Goal: Use online tool/utility: Utilize a website feature to perform a specific function

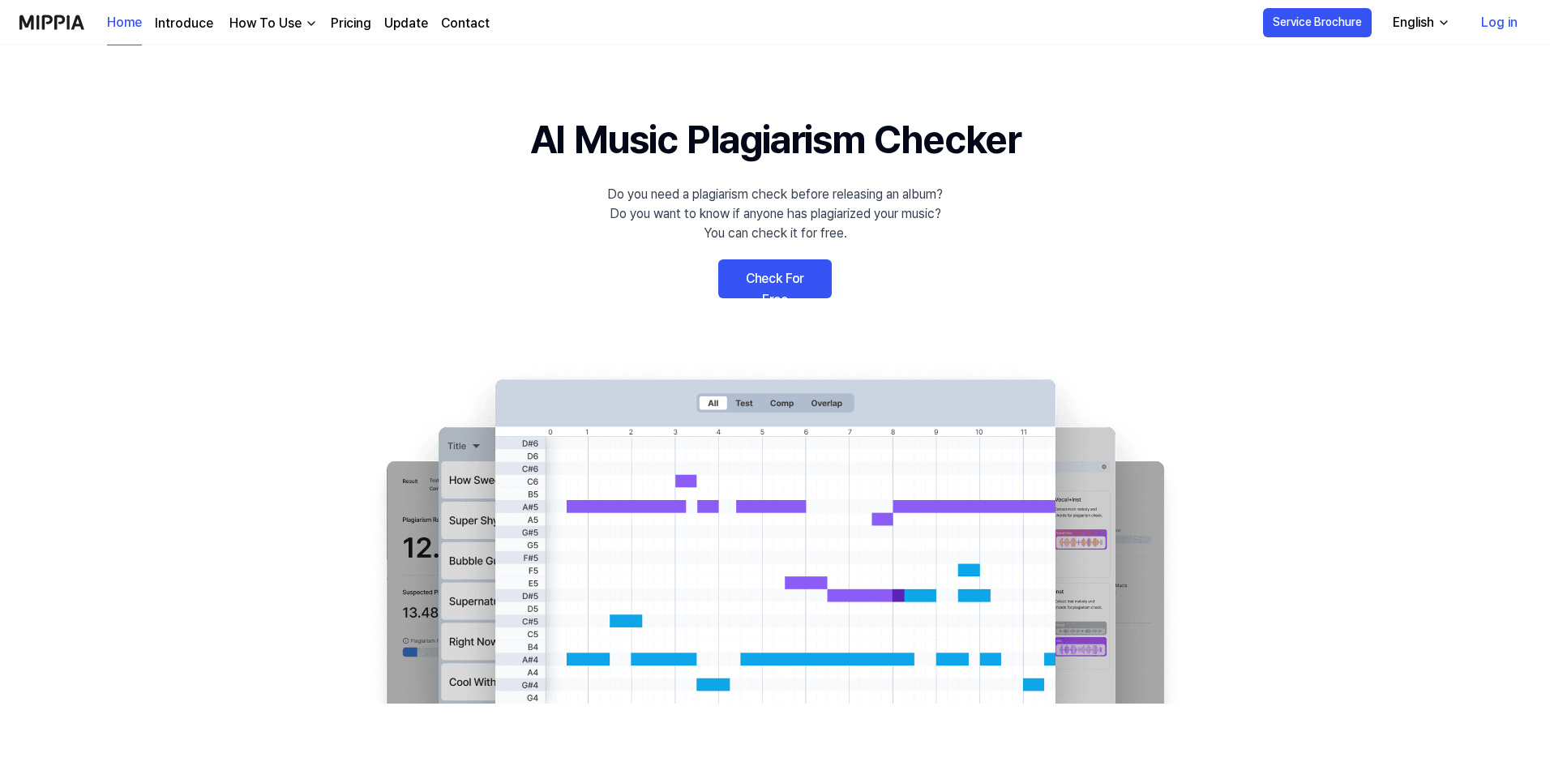
click at [801, 286] on link "Check For Free" at bounding box center [775, 278] width 114 height 39
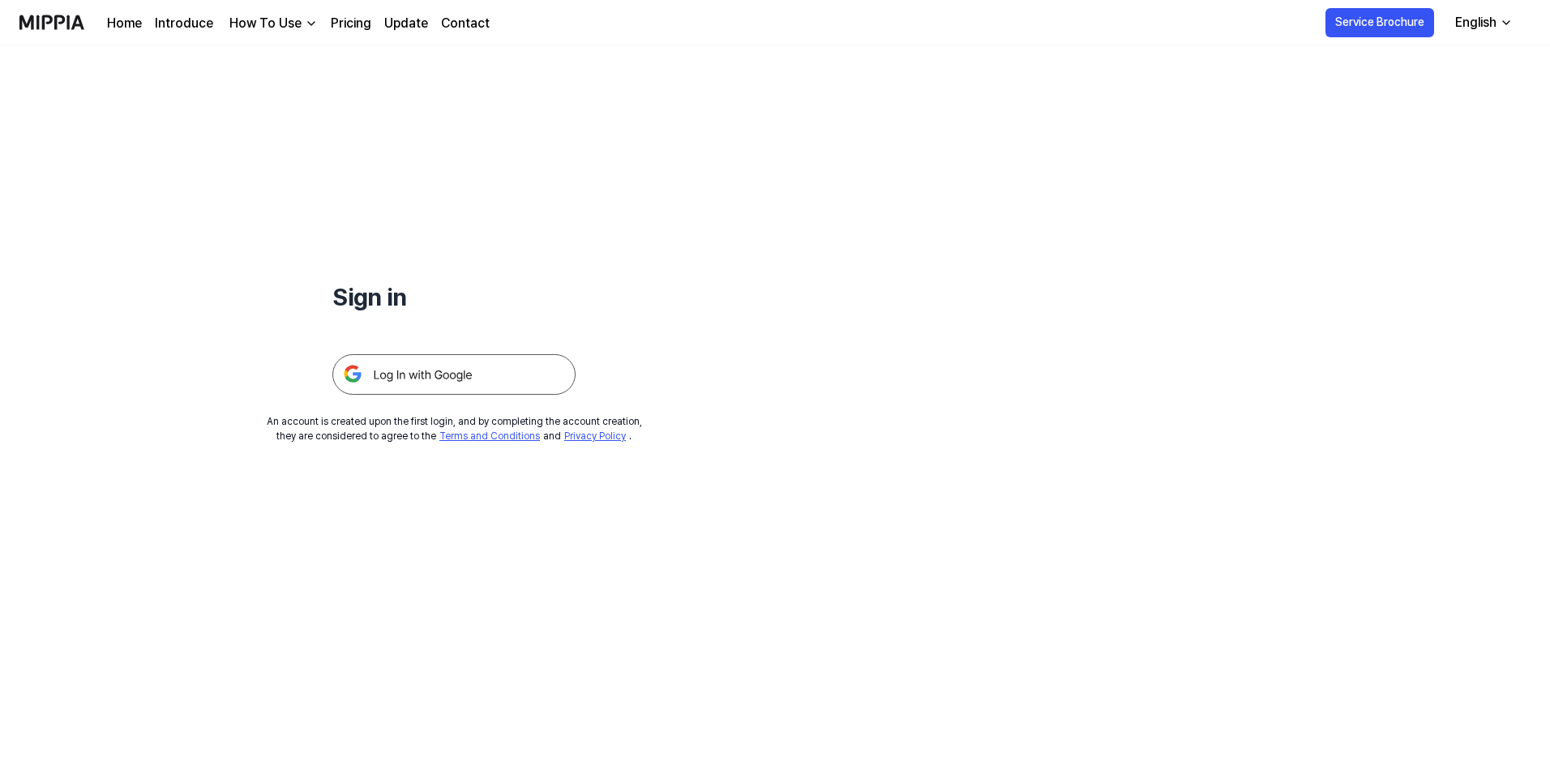
click at [521, 368] on img at bounding box center [453, 374] width 243 height 41
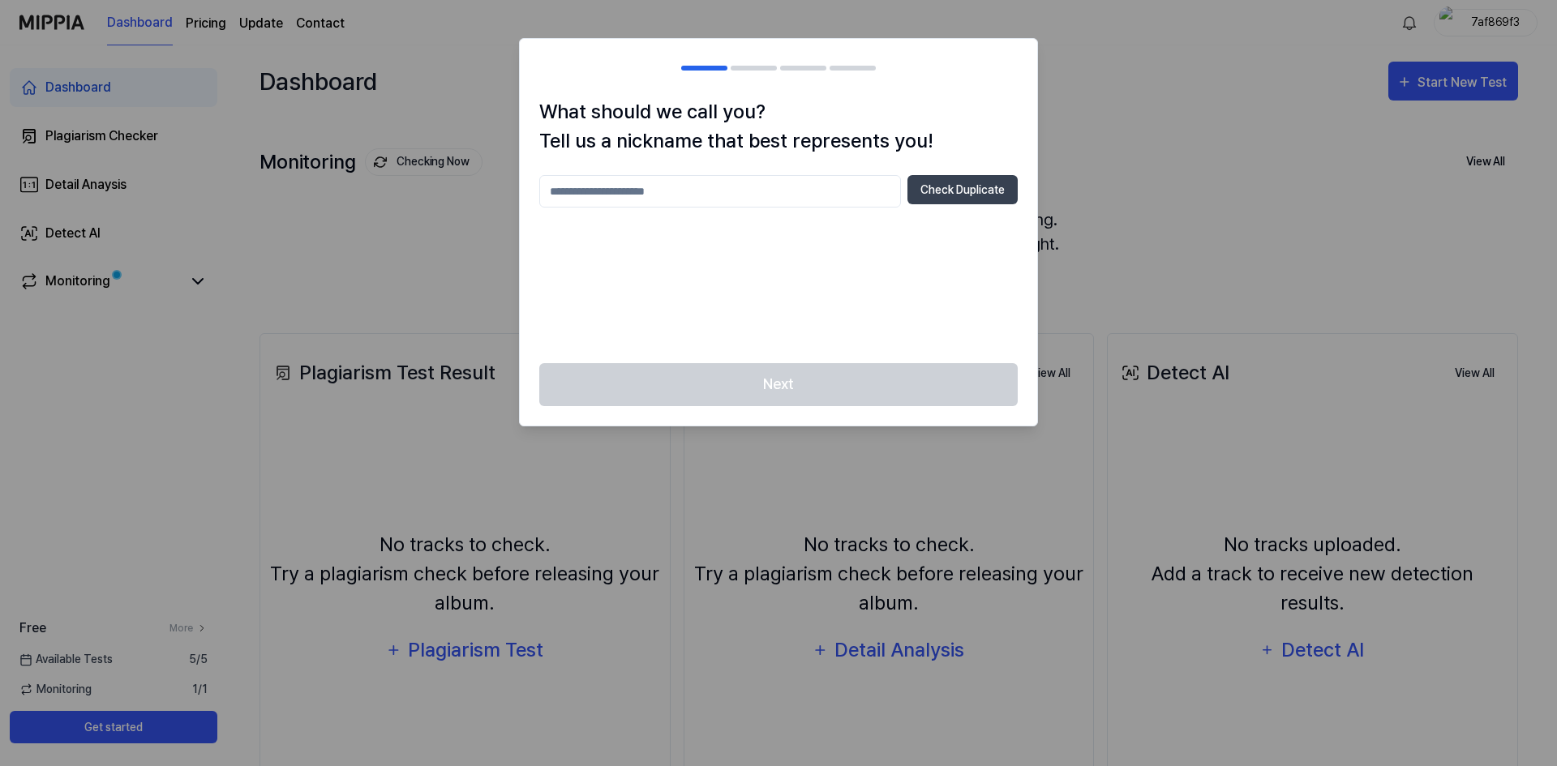
click at [1070, 147] on div at bounding box center [778, 383] width 1557 height 766
drag, startPoint x: 722, startPoint y: 217, endPoint x: 722, endPoint y: 199, distance: 17.0
click at [723, 208] on div "Check Duplicate" at bounding box center [778, 259] width 478 height 169
click at [718, 197] on input "text" at bounding box center [720, 191] width 362 height 32
type input "****"
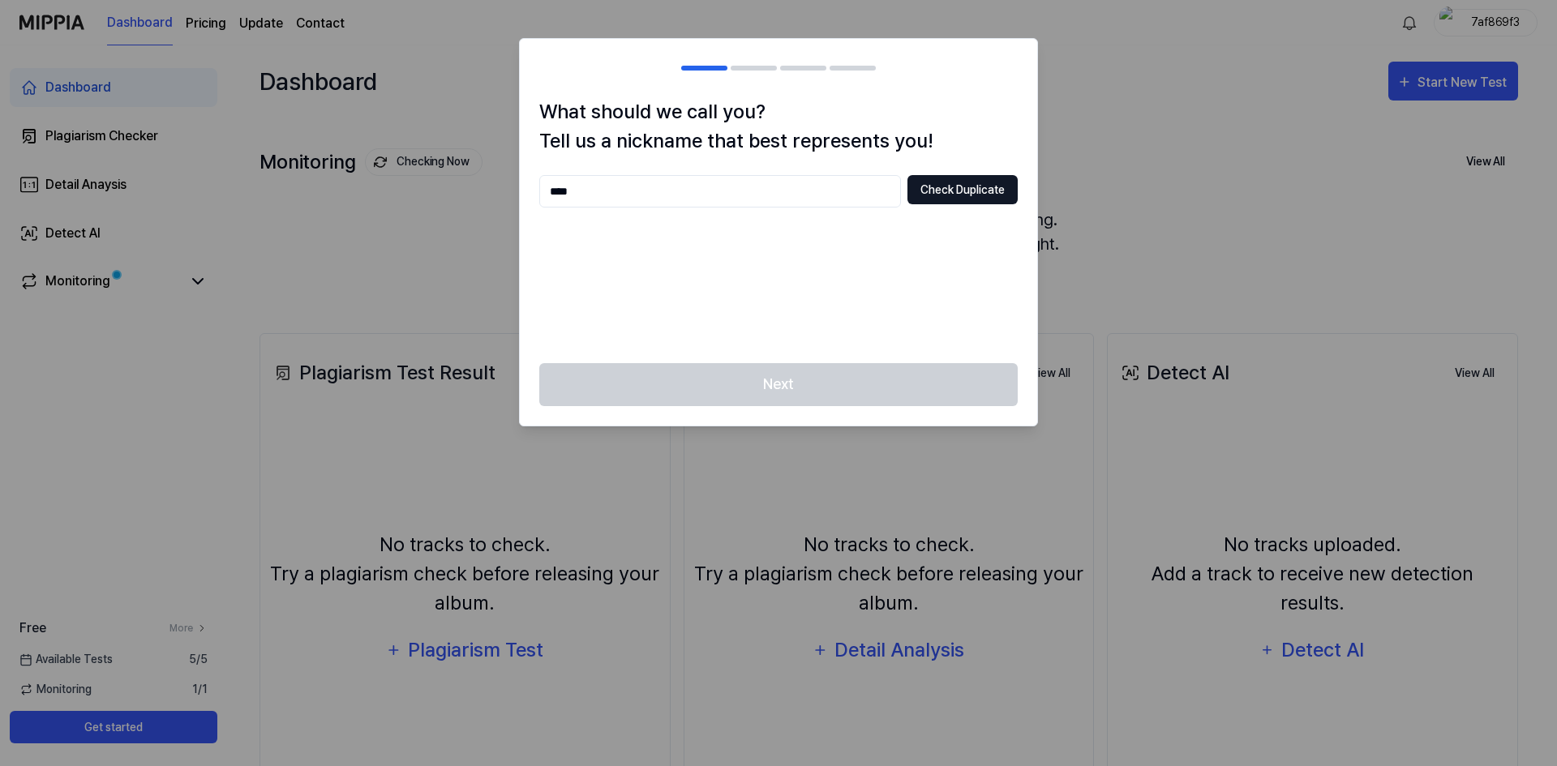
click at [958, 195] on button "Check Duplicate" at bounding box center [962, 189] width 110 height 29
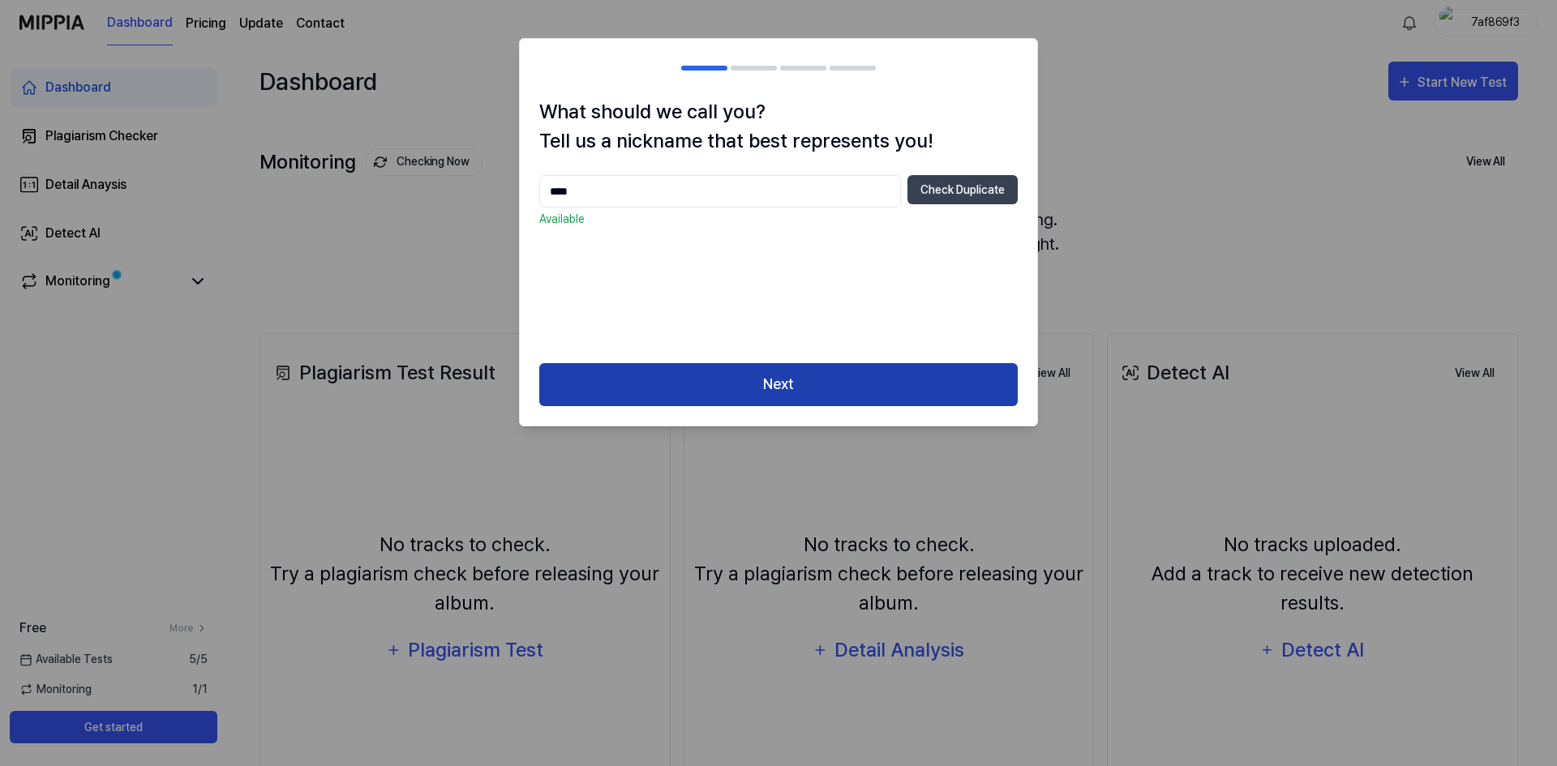
click at [774, 385] on button "Next" at bounding box center [778, 384] width 478 height 43
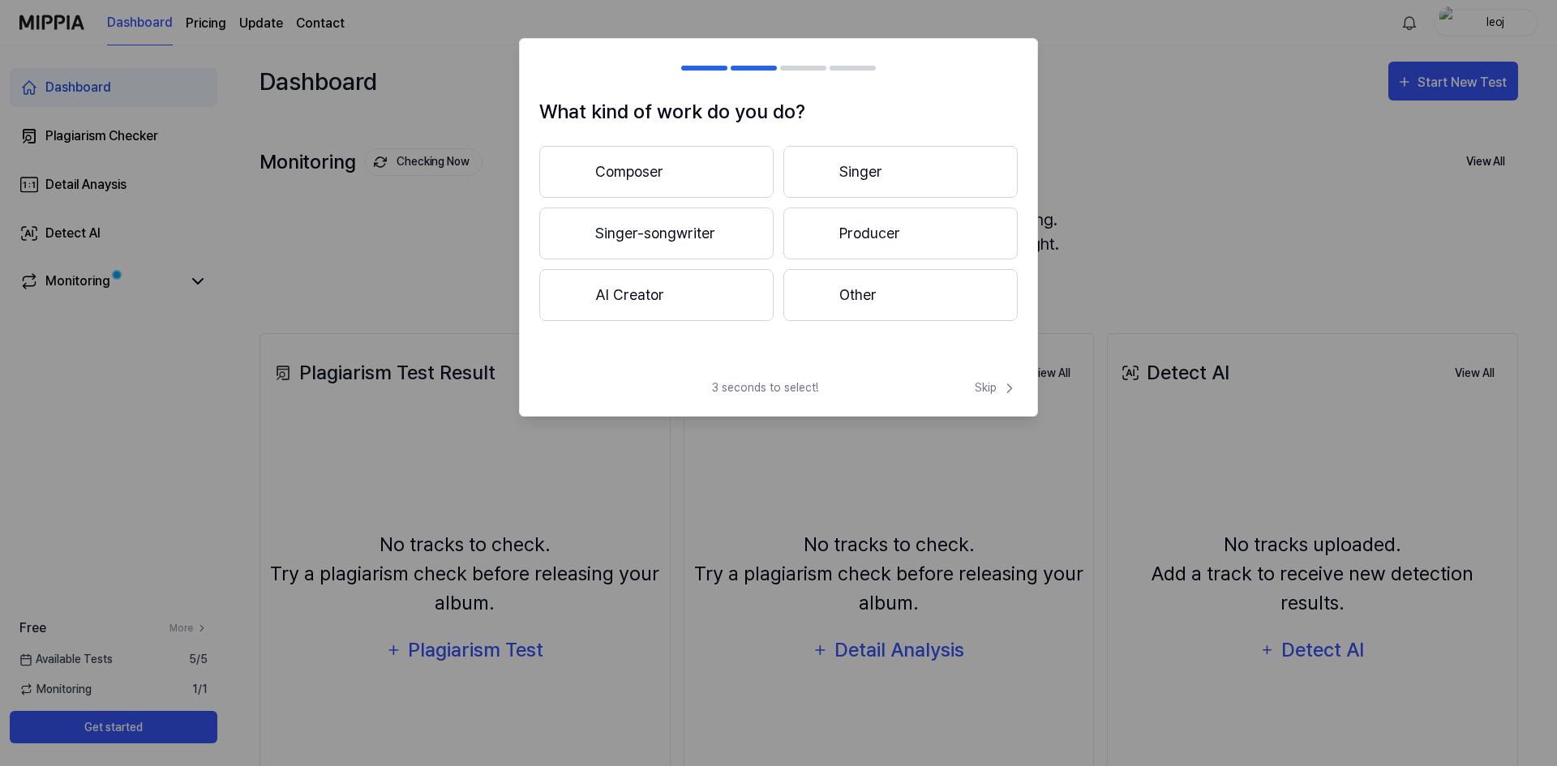
click at [714, 164] on button "Composer" at bounding box center [656, 172] width 234 height 52
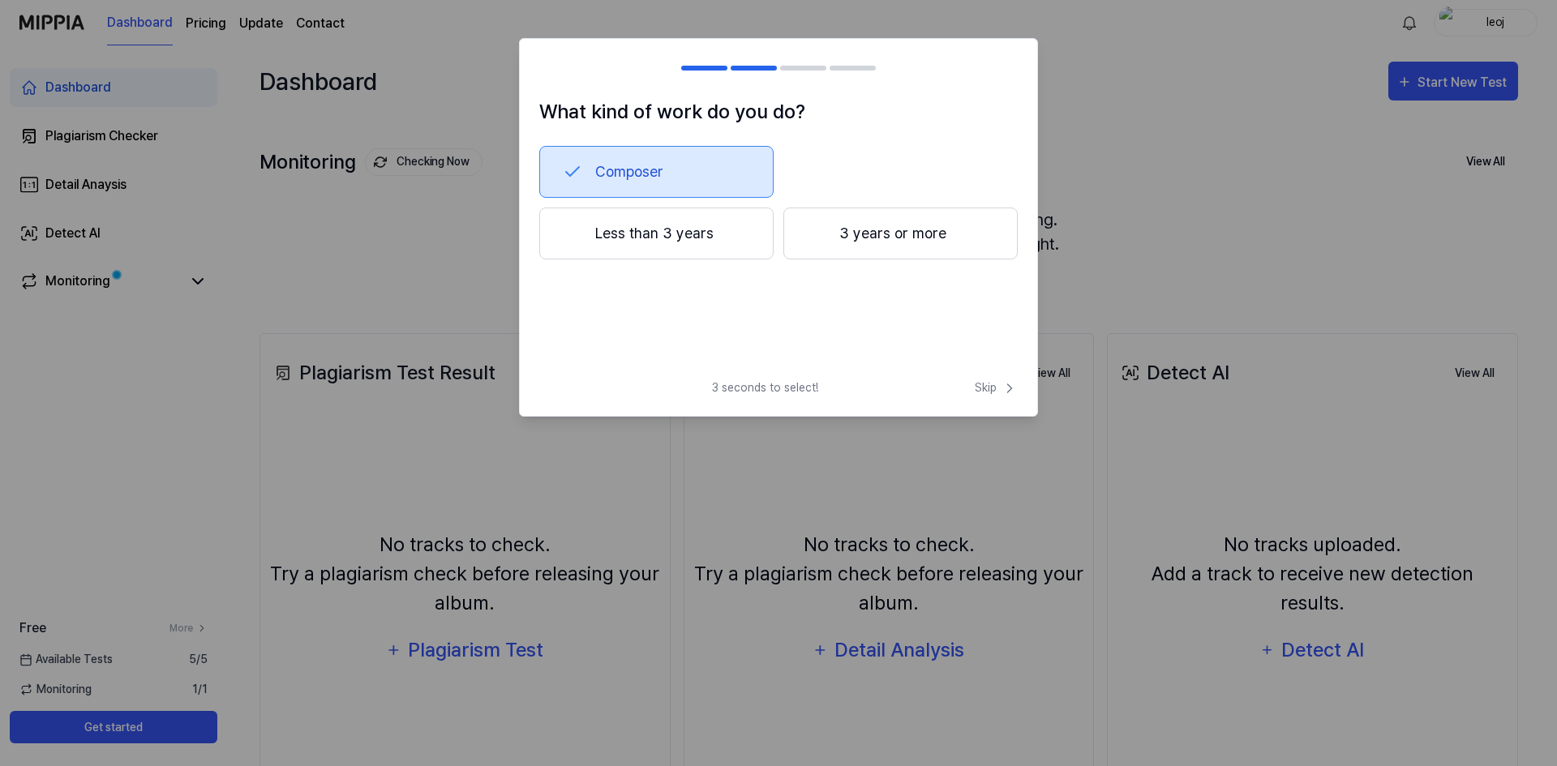
click at [711, 238] on button "Less than 3 years" at bounding box center [656, 234] width 234 height 52
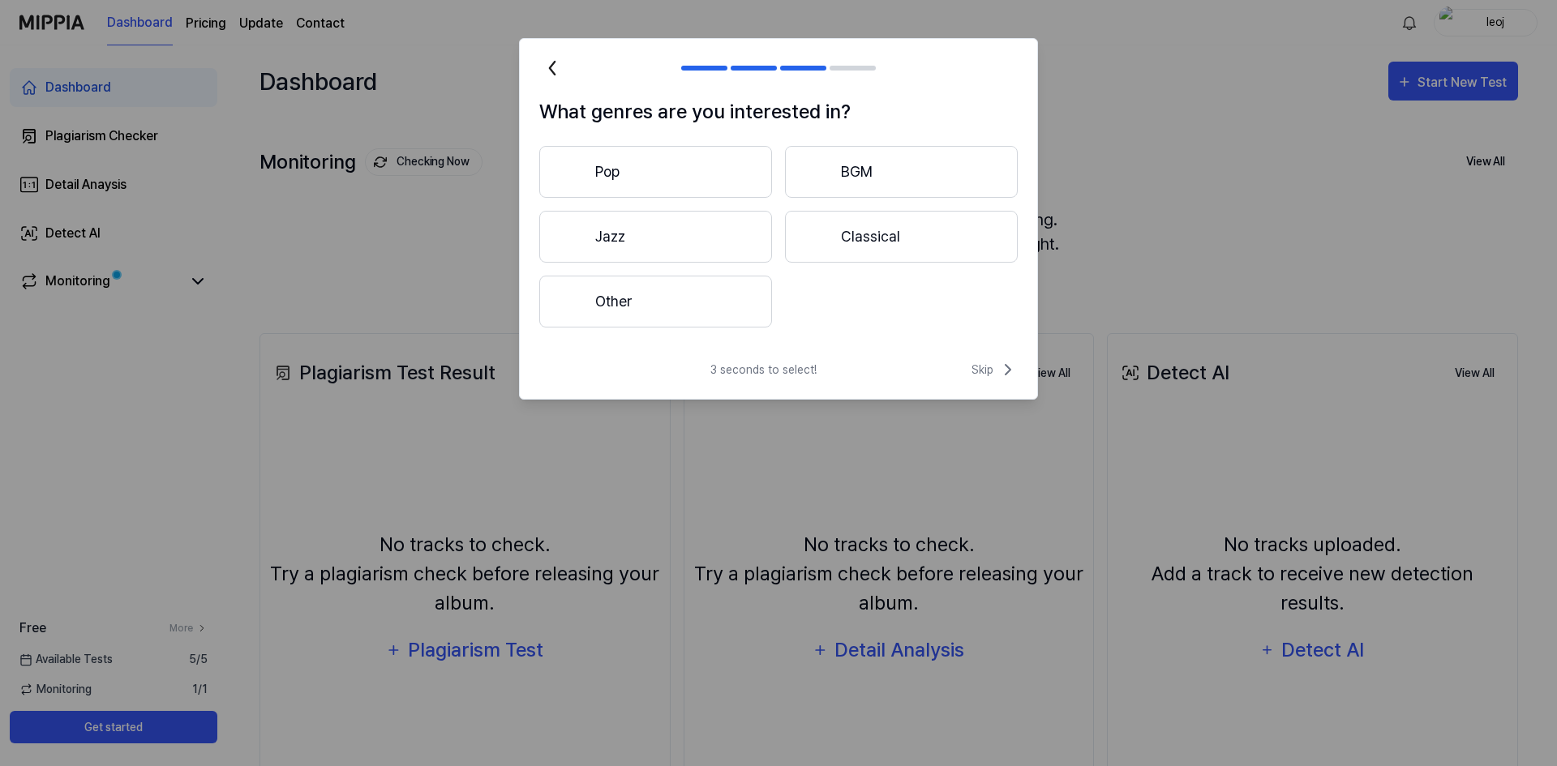
click at [675, 186] on button "Pop" at bounding box center [655, 172] width 233 height 52
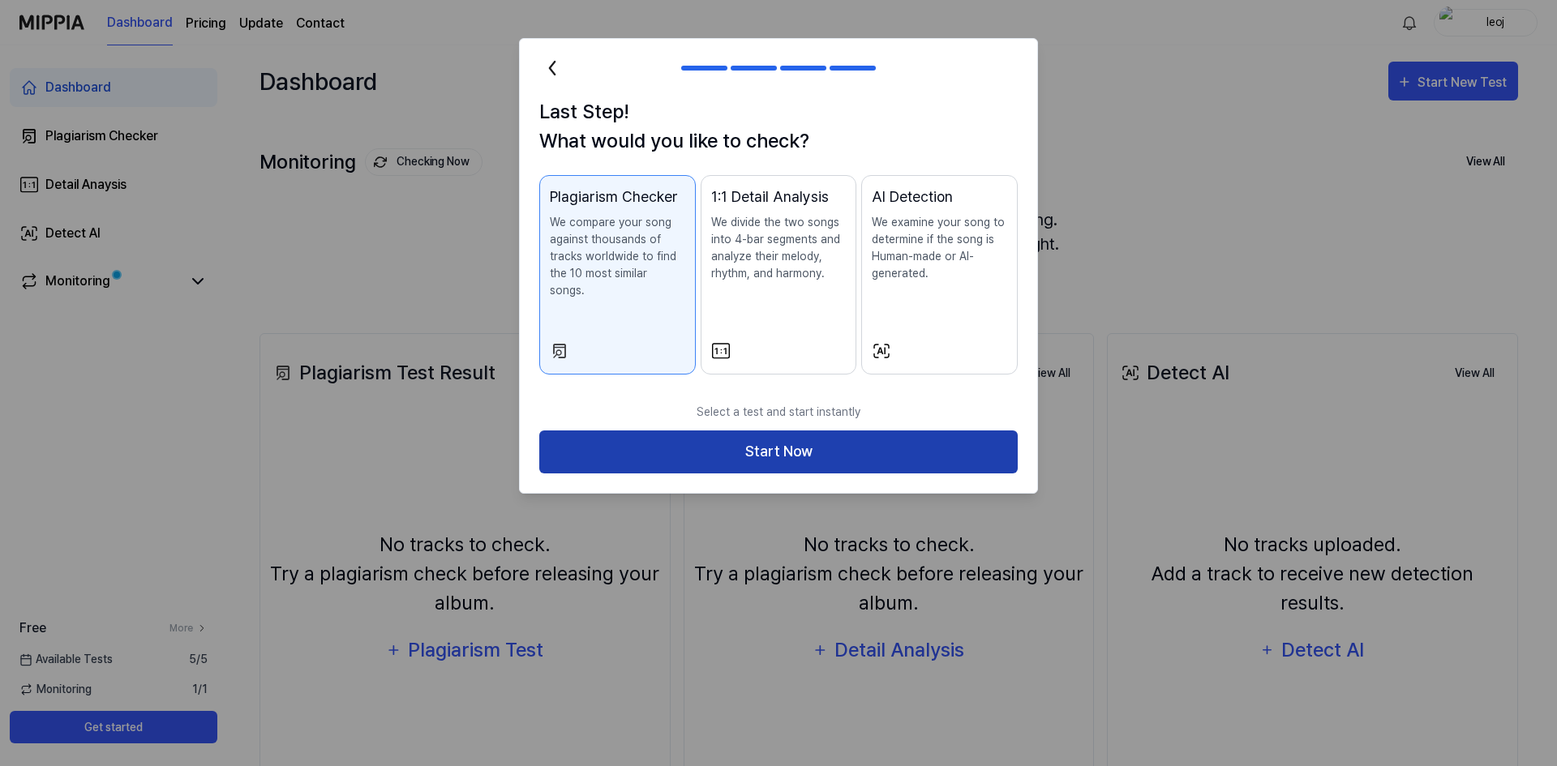
click at [750, 431] on button "Start Now" at bounding box center [778, 452] width 478 height 43
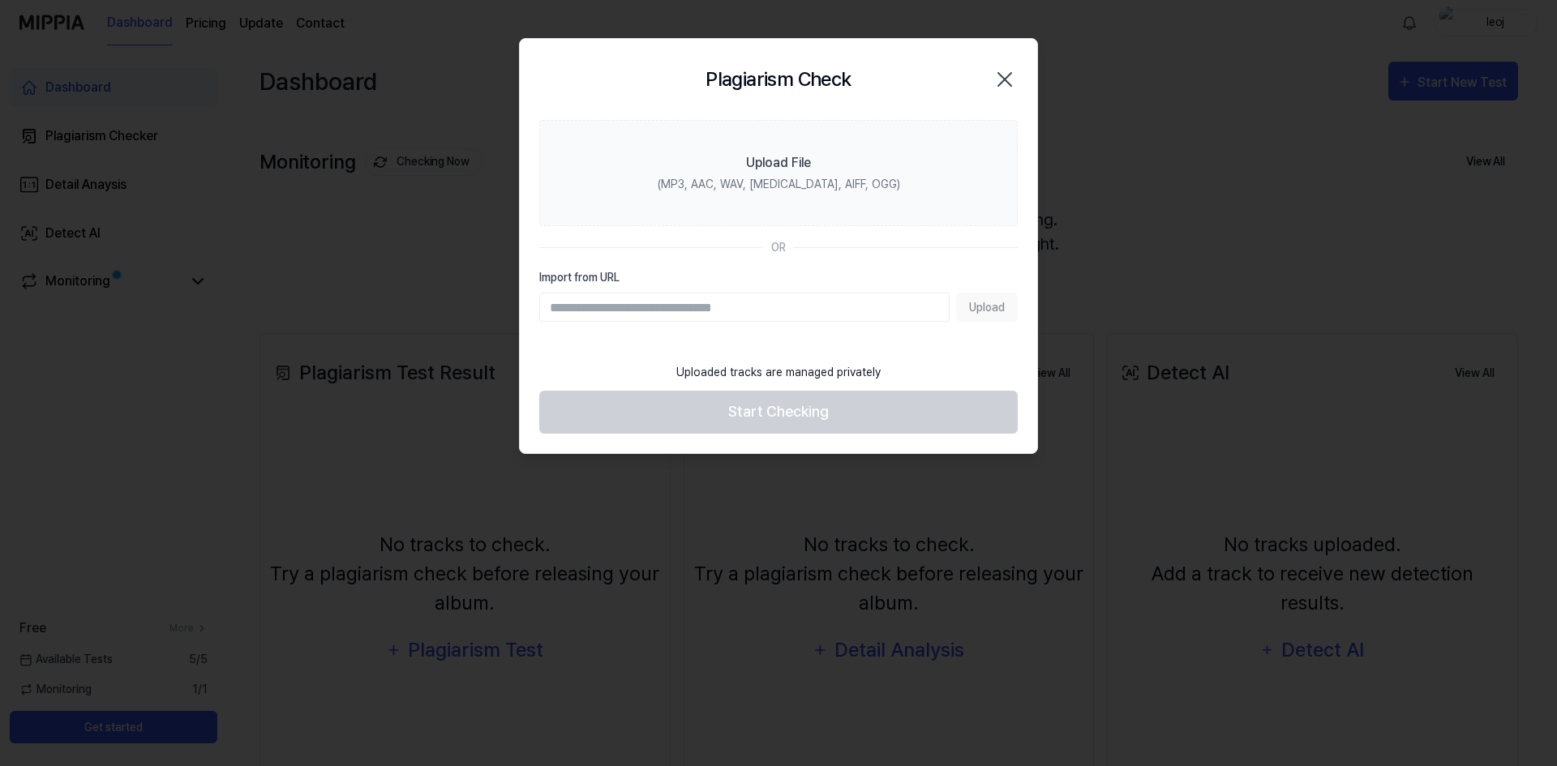
click at [705, 313] on input "Import from URL" at bounding box center [744, 307] width 410 height 29
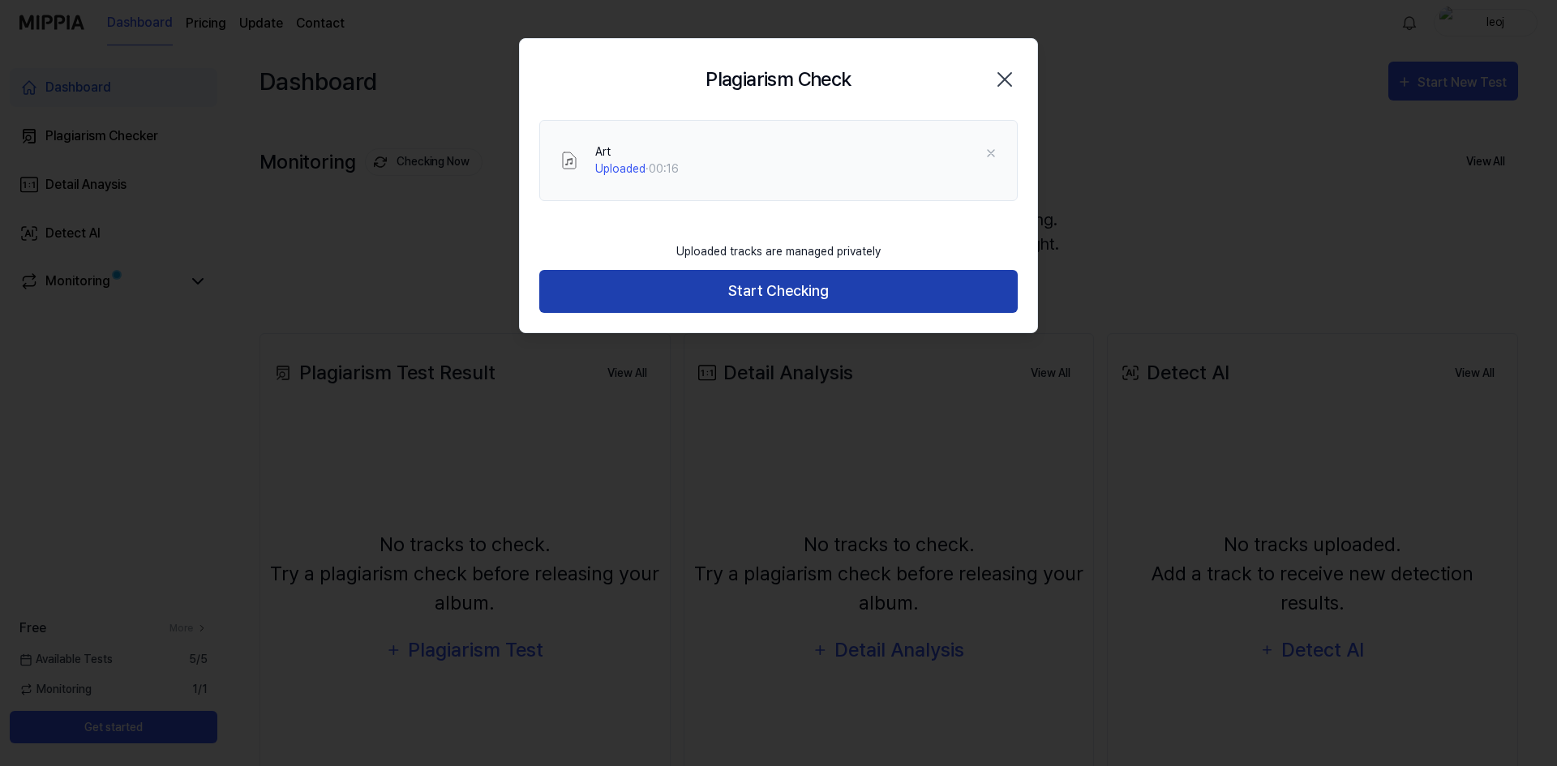
click at [835, 281] on button "Start Checking" at bounding box center [778, 291] width 478 height 43
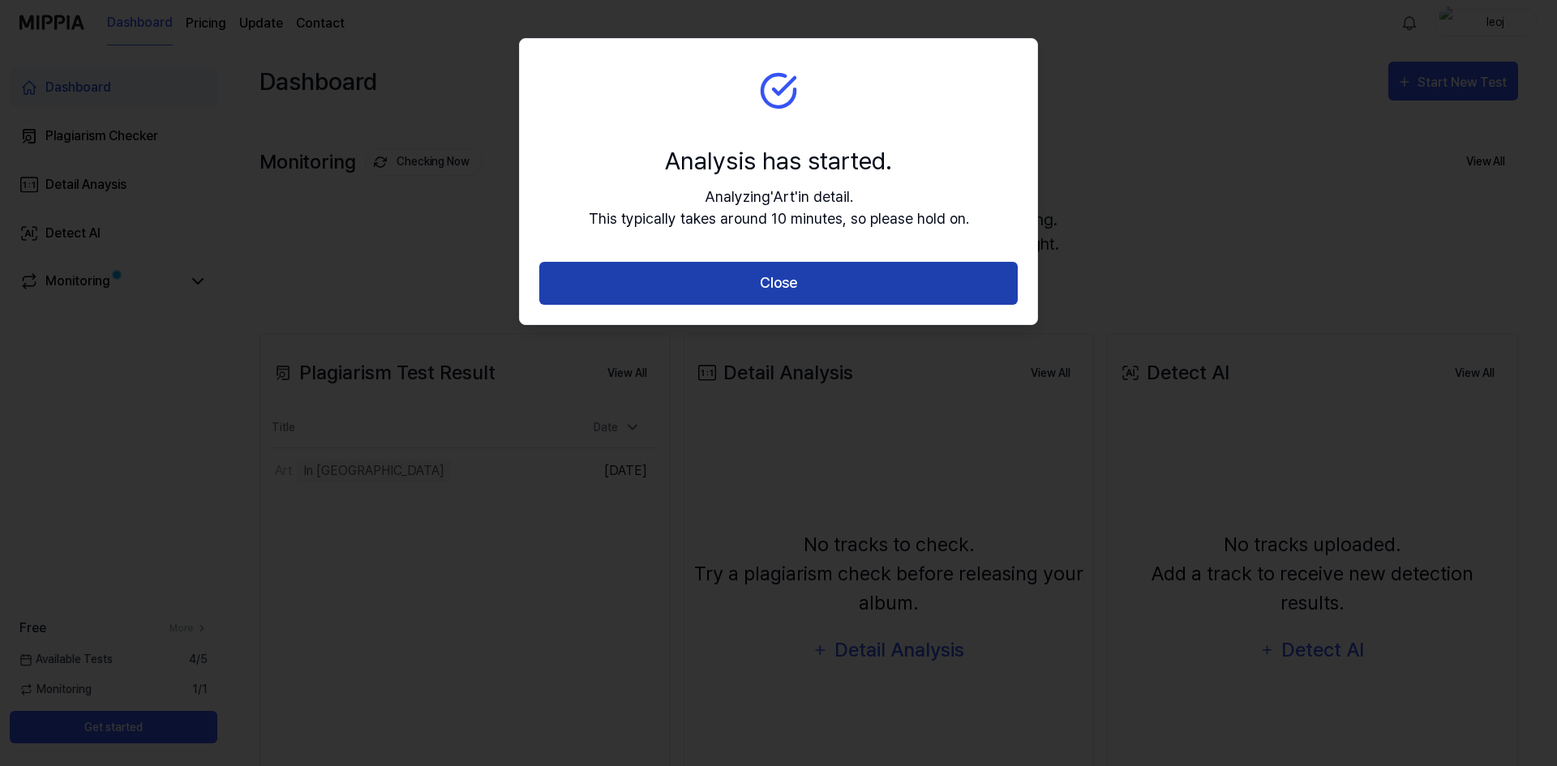
click at [835, 290] on button "Close" at bounding box center [778, 283] width 478 height 43
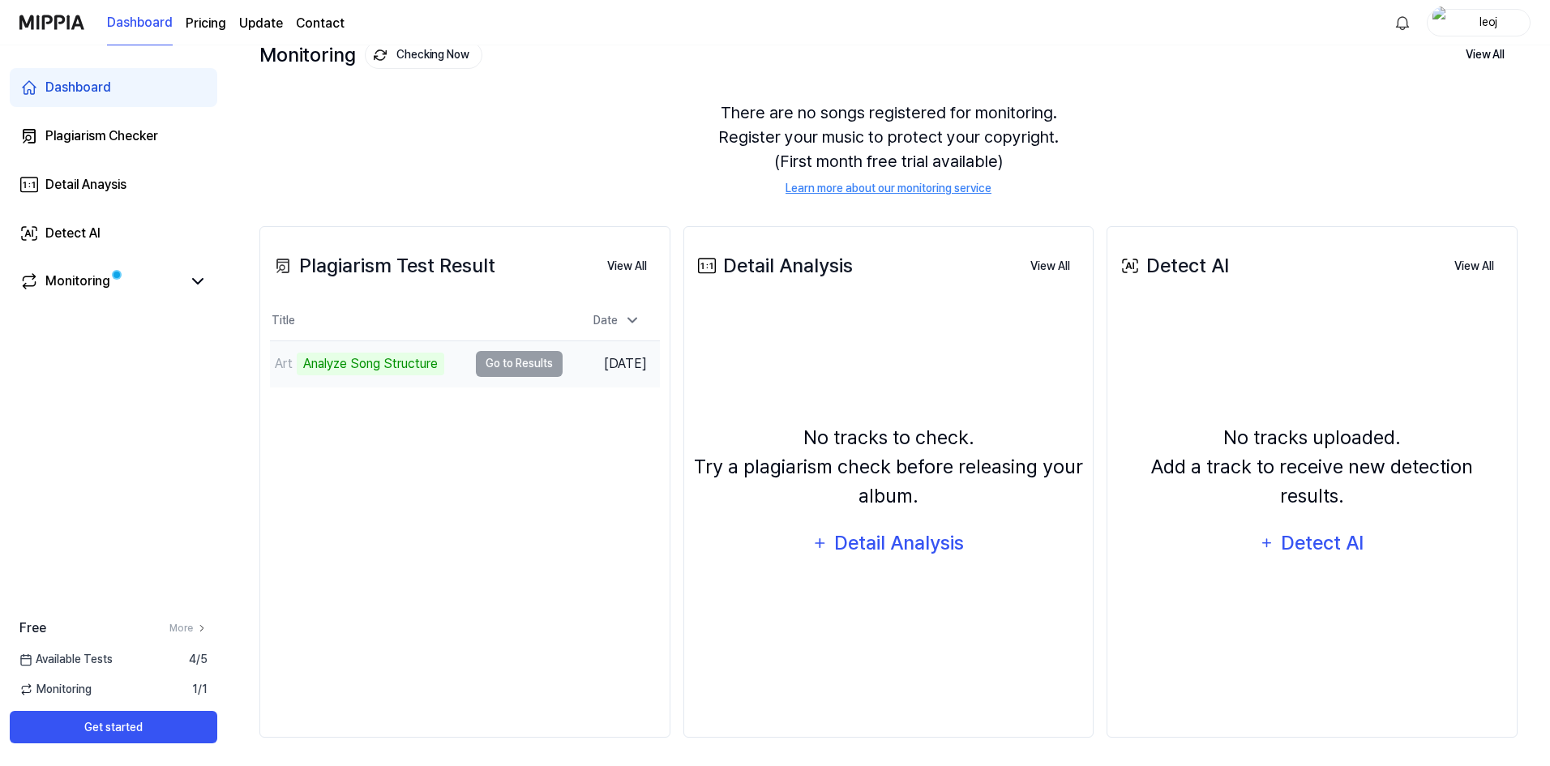
scroll to position [111, 0]
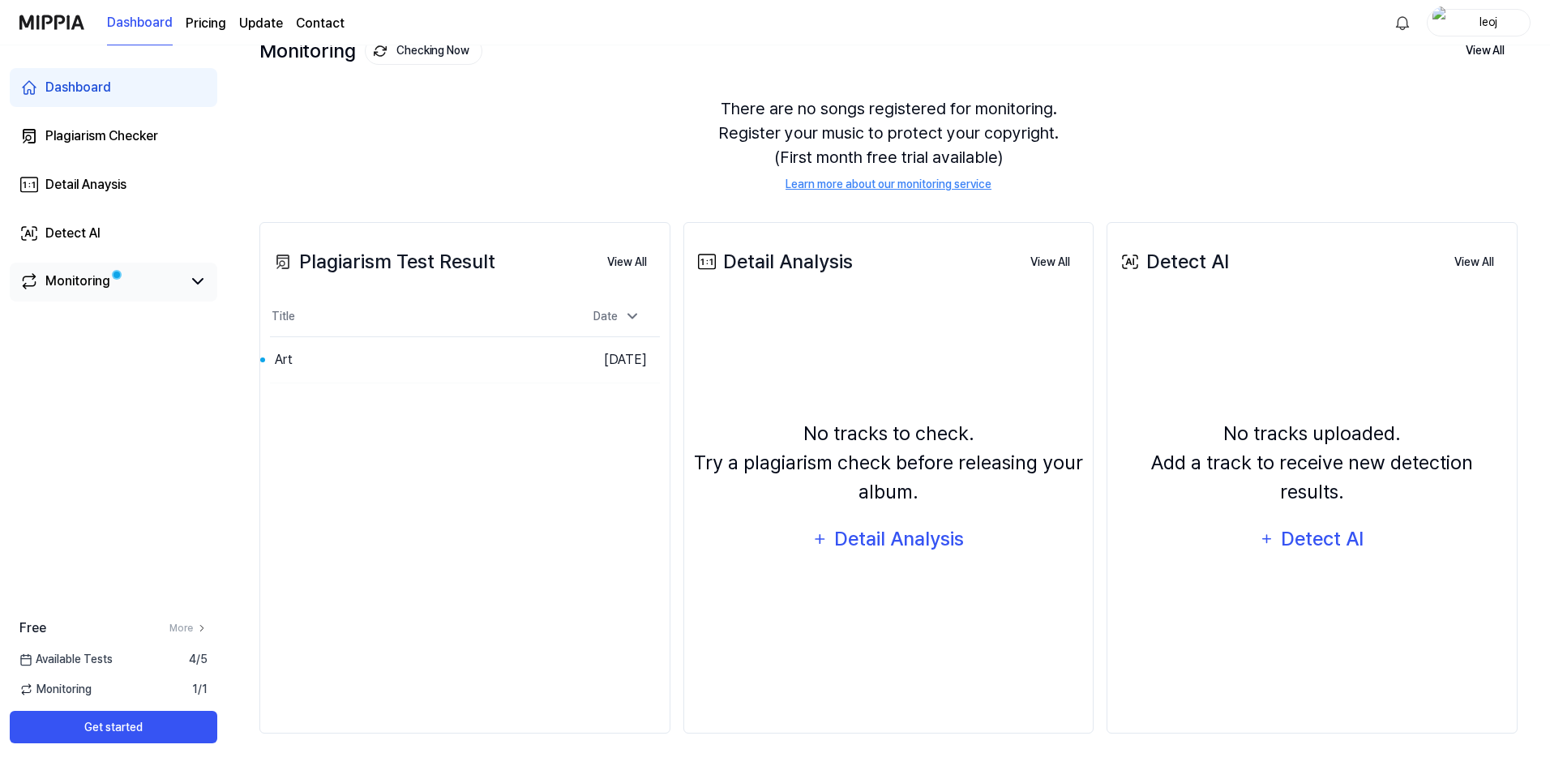
click at [76, 271] on div "Monitoring" at bounding box center [114, 282] width 208 height 39
click at [105, 285] on div "Monitoring" at bounding box center [77, 281] width 65 height 19
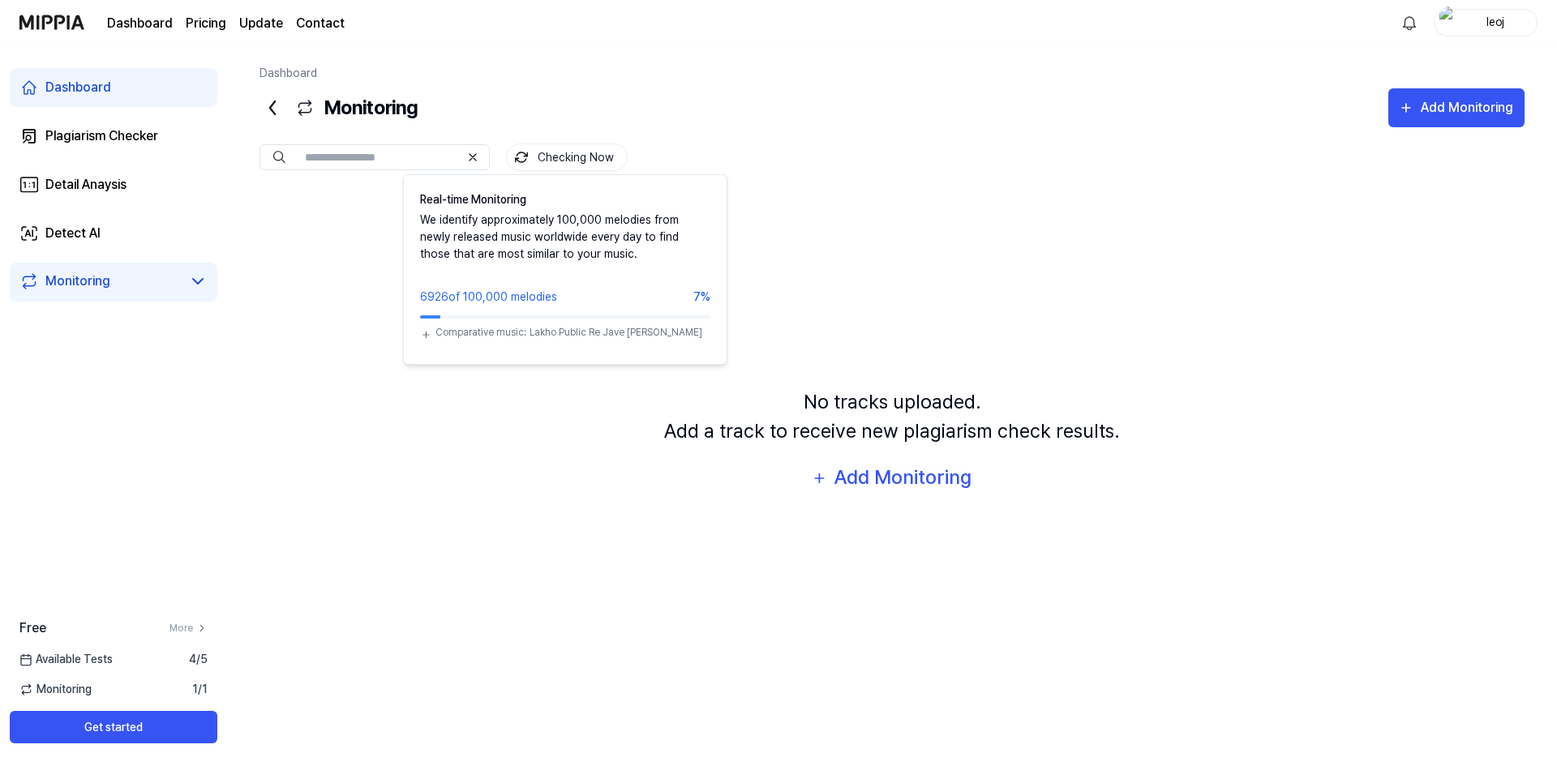
click at [577, 164] on button "Checking Now" at bounding box center [567, 158] width 122 height 28
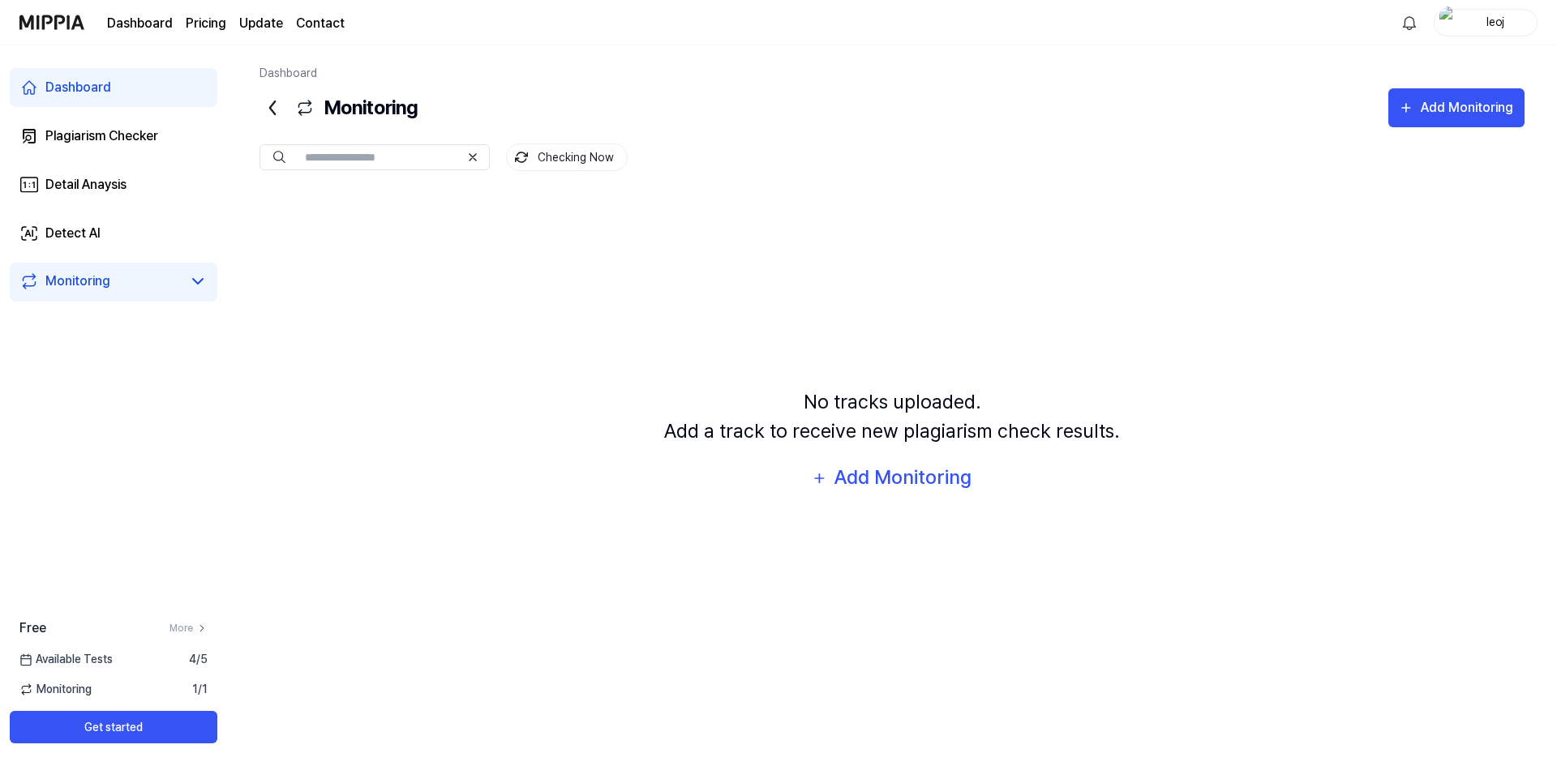
click at [574, 165] on button "Checking Now" at bounding box center [567, 158] width 122 height 28
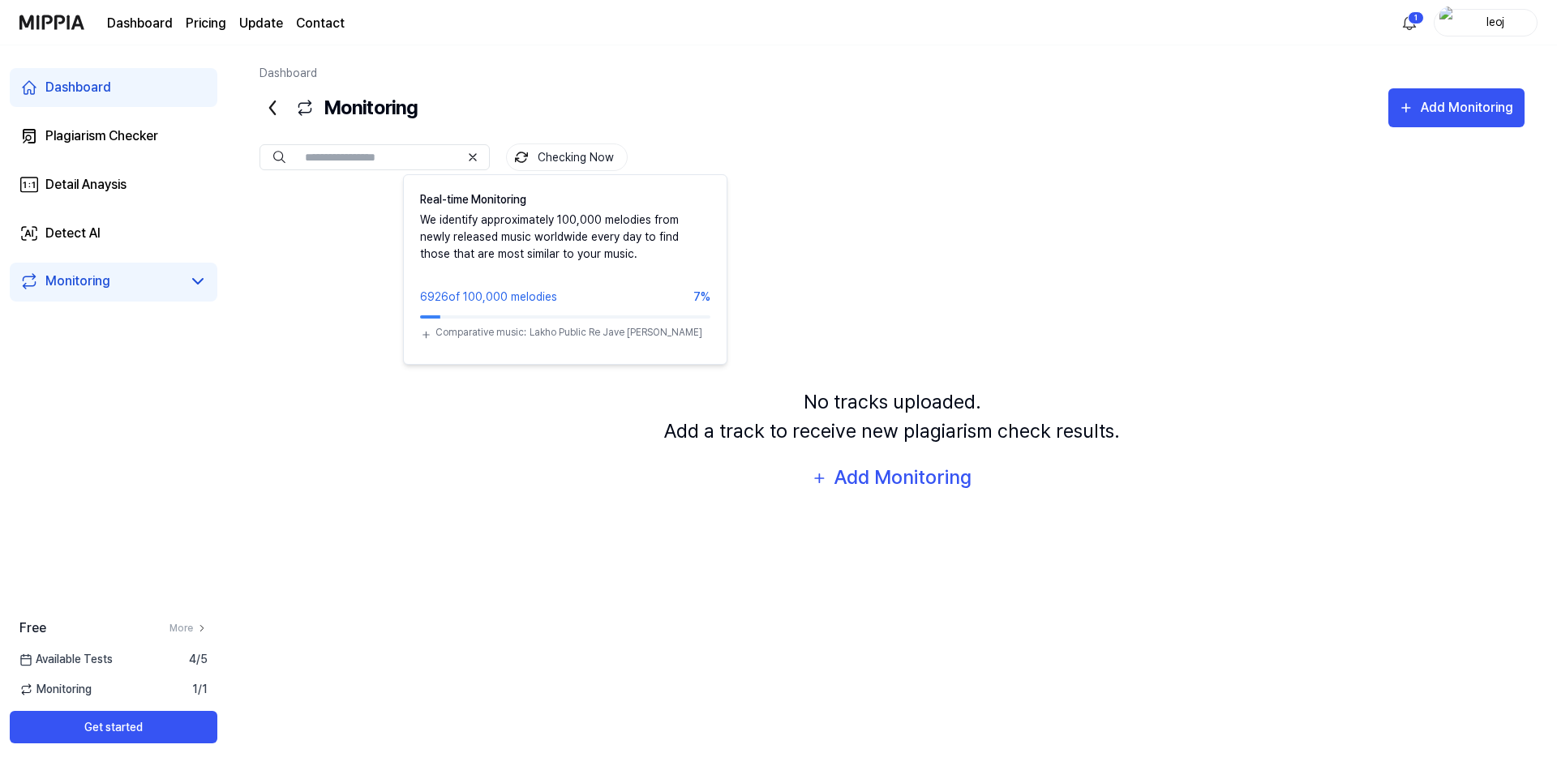
click at [590, 165] on button "Checking Now" at bounding box center [567, 158] width 122 height 28
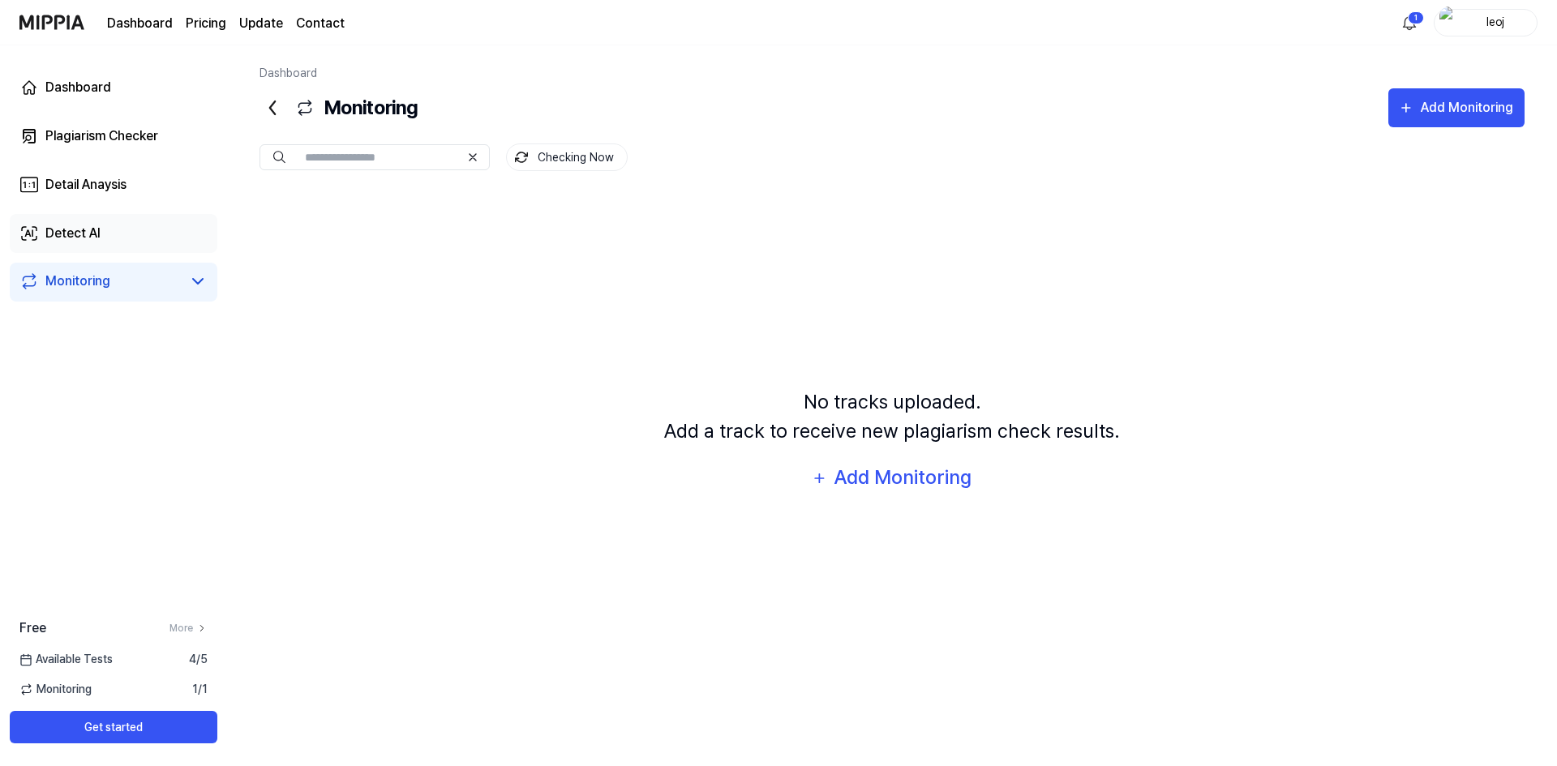
click at [40, 235] on link "Detect AI" at bounding box center [114, 233] width 208 height 39
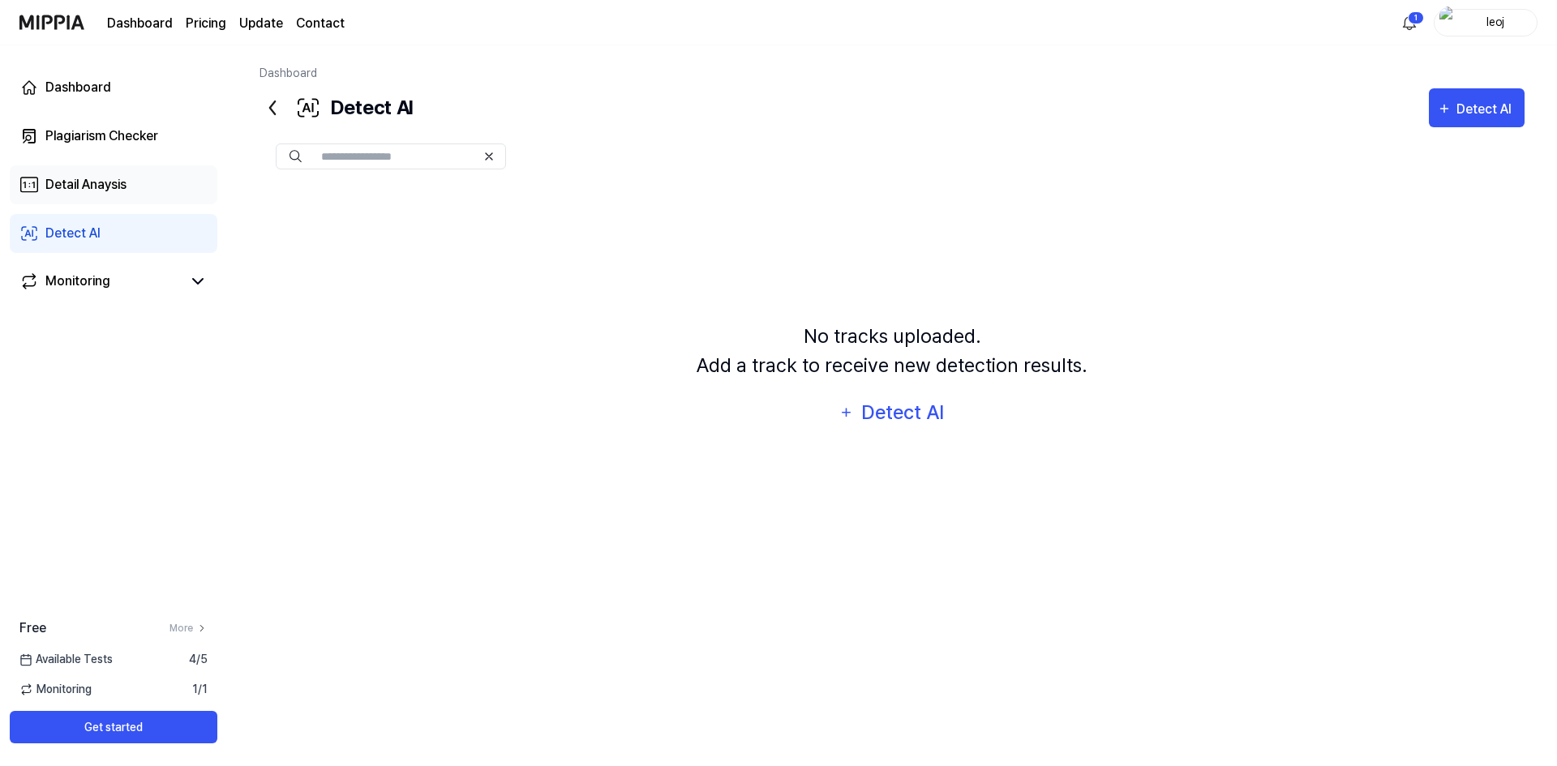
click at [102, 181] on div "Detail Anaysis" at bounding box center [85, 184] width 81 height 19
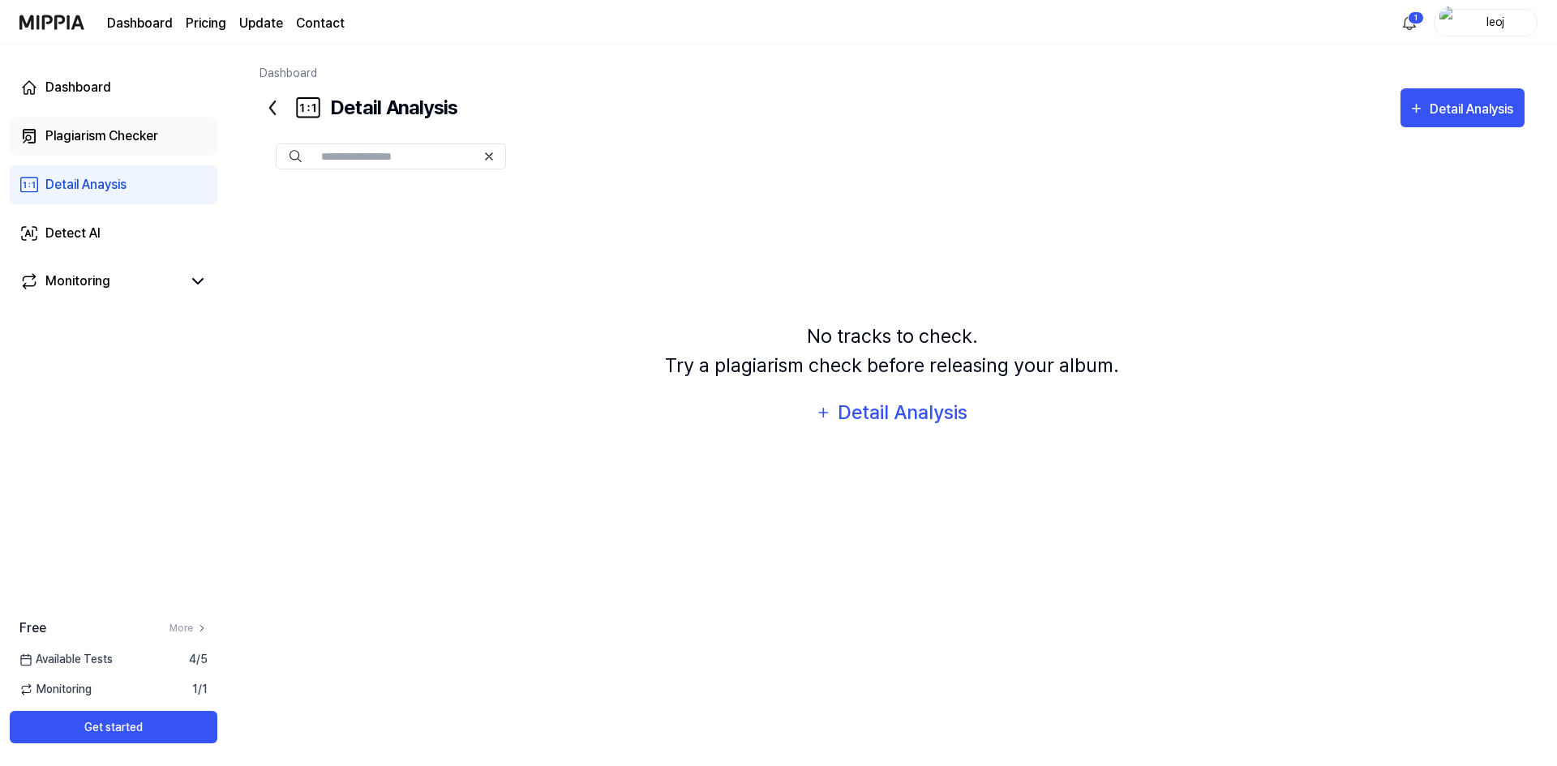
click at [128, 149] on link "Plagiarism Checker" at bounding box center [114, 136] width 208 height 39
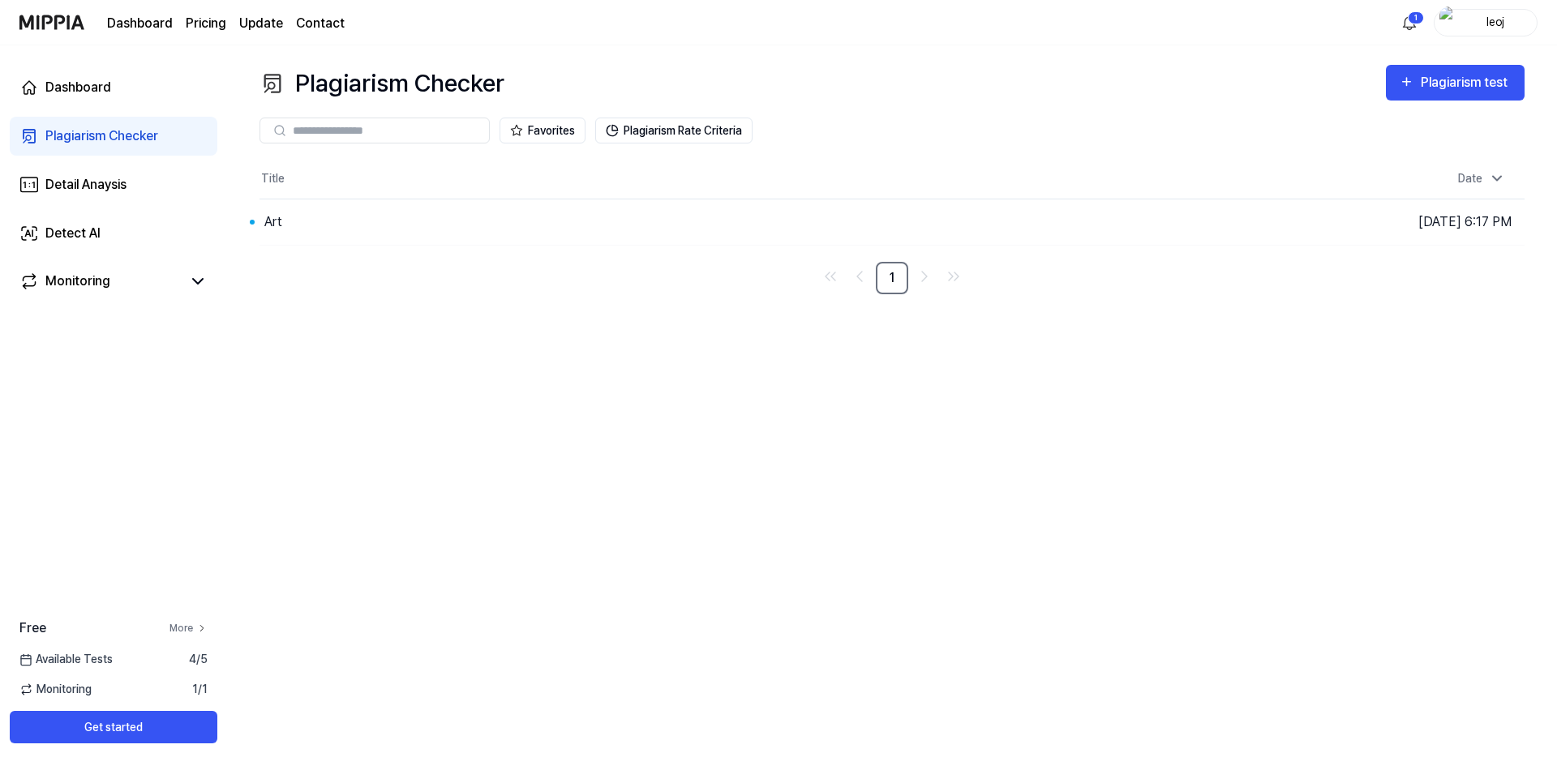
click at [185, 627] on link "More" at bounding box center [188, 628] width 38 height 15
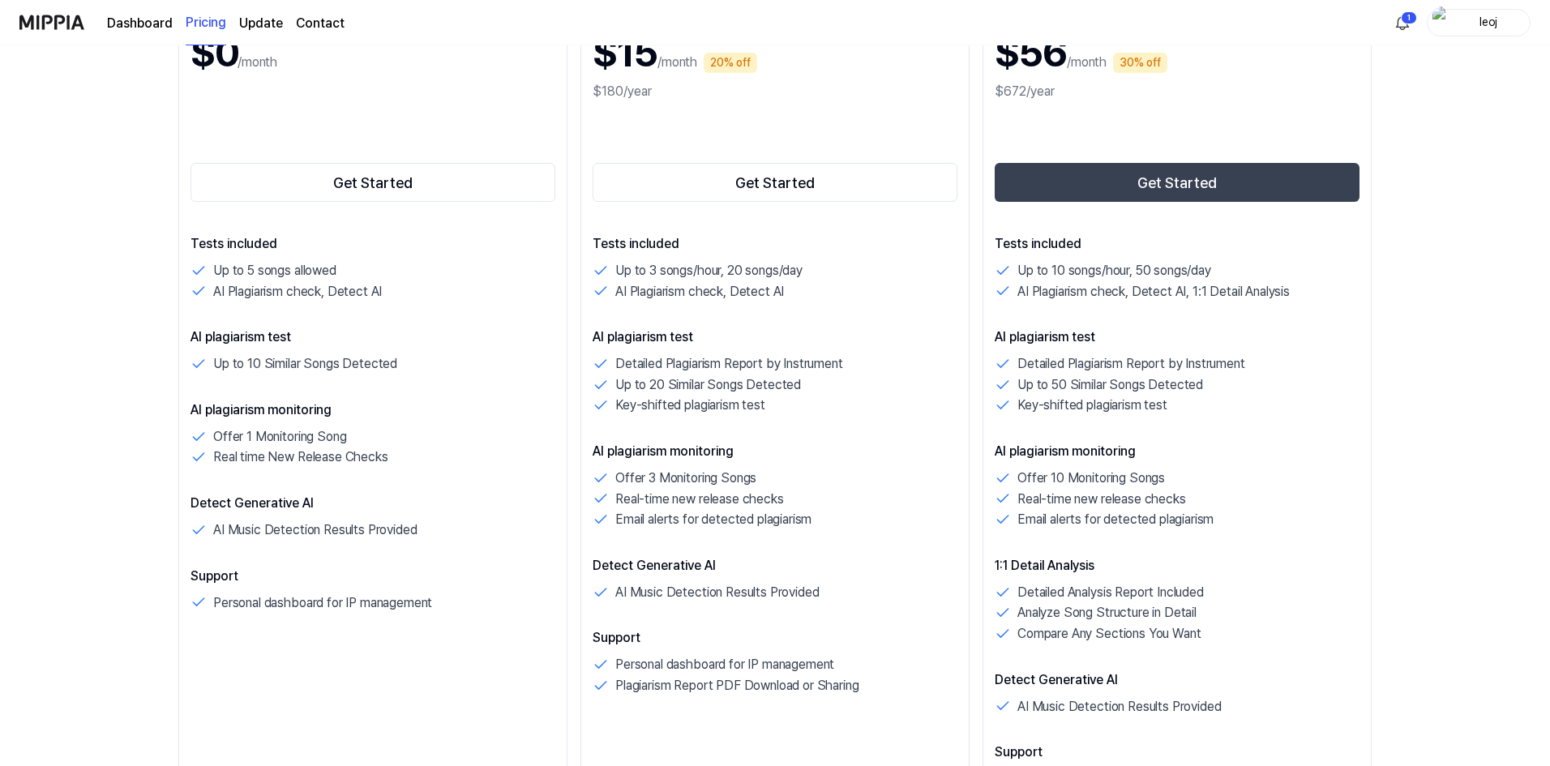
scroll to position [324, 0]
